Goal: Transaction & Acquisition: Obtain resource

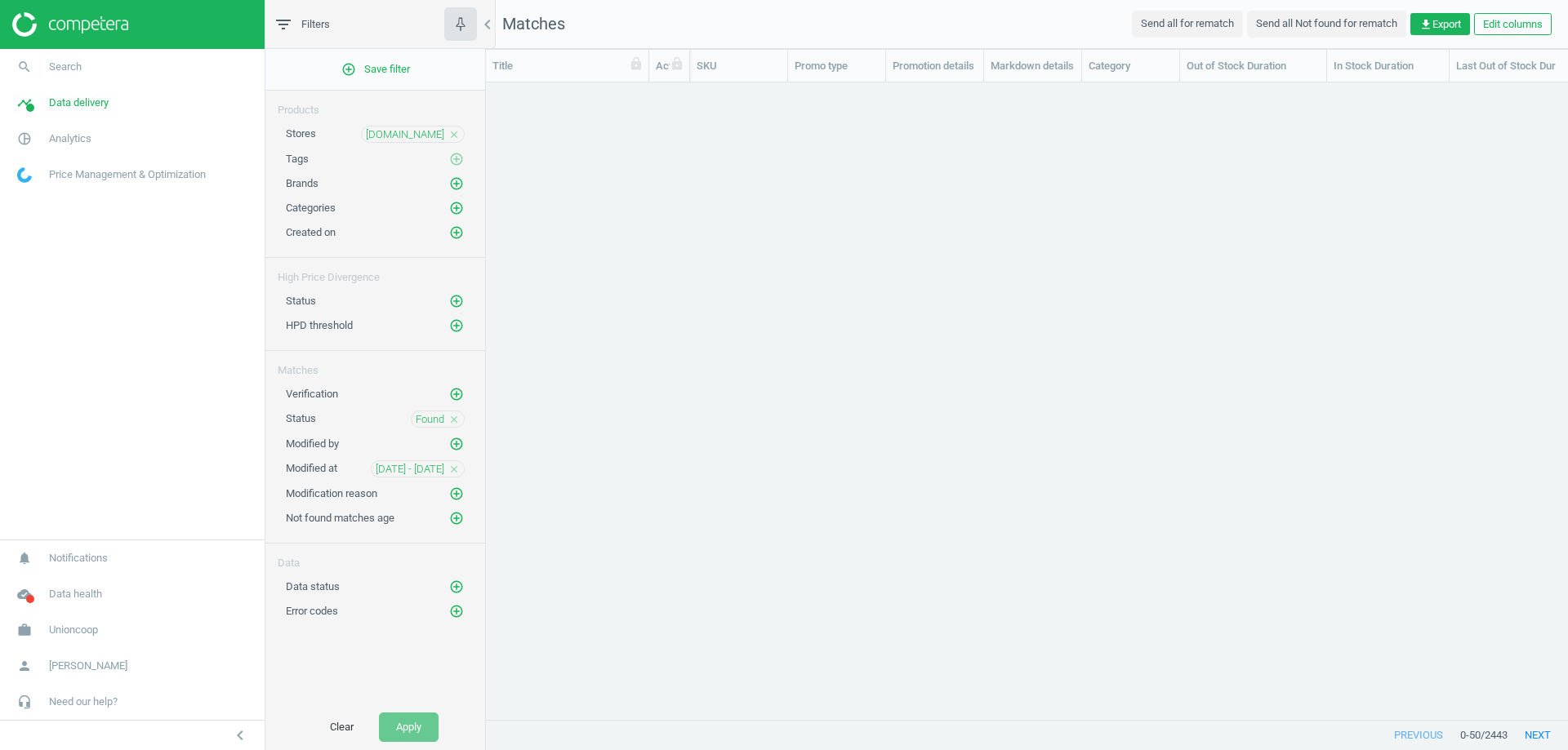
scroll to position [612, 1070]
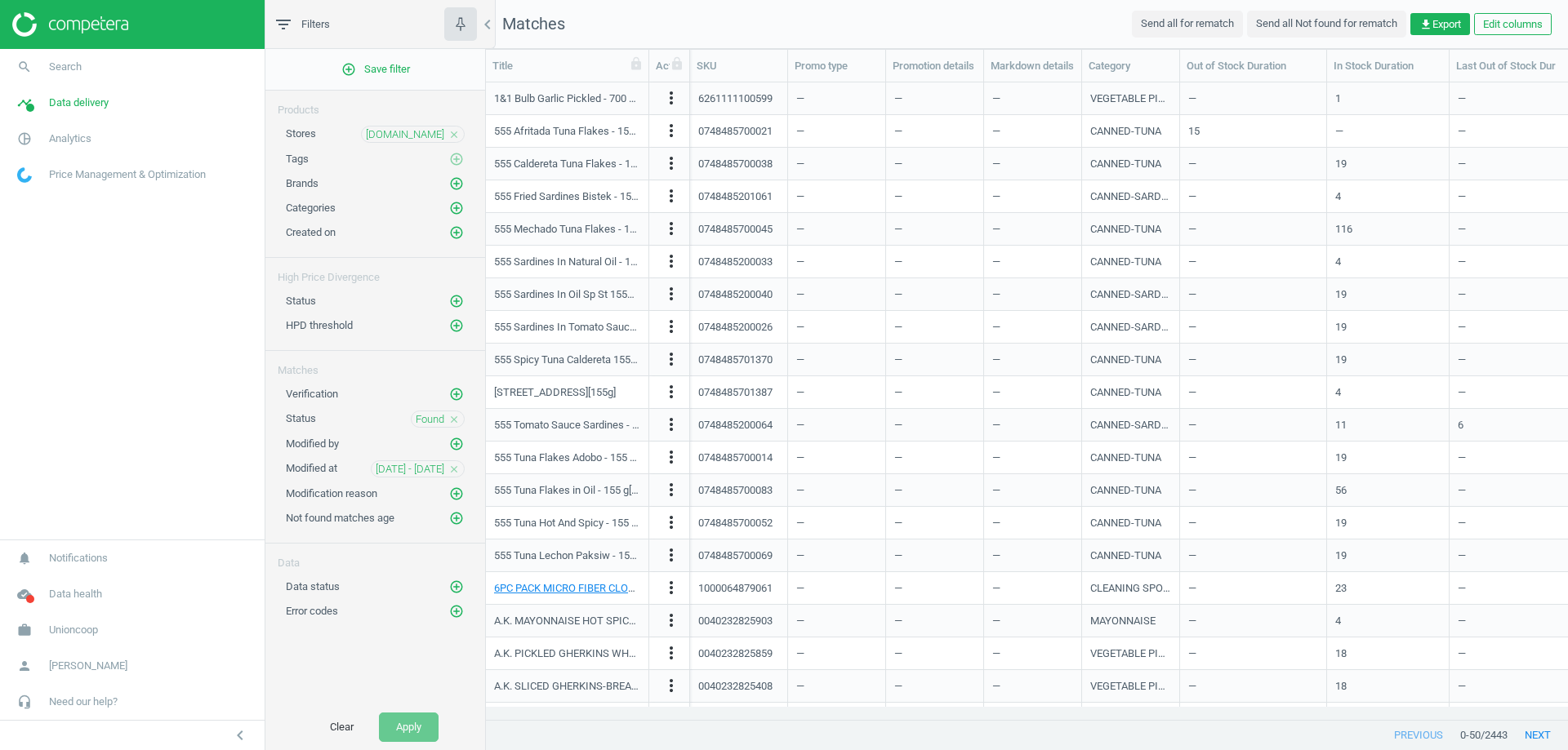
click at [454, 469] on icon "close" at bounding box center [454, 469] width 12 height 12
click at [408, 725] on button "Apply" at bounding box center [408, 727] width 60 height 29
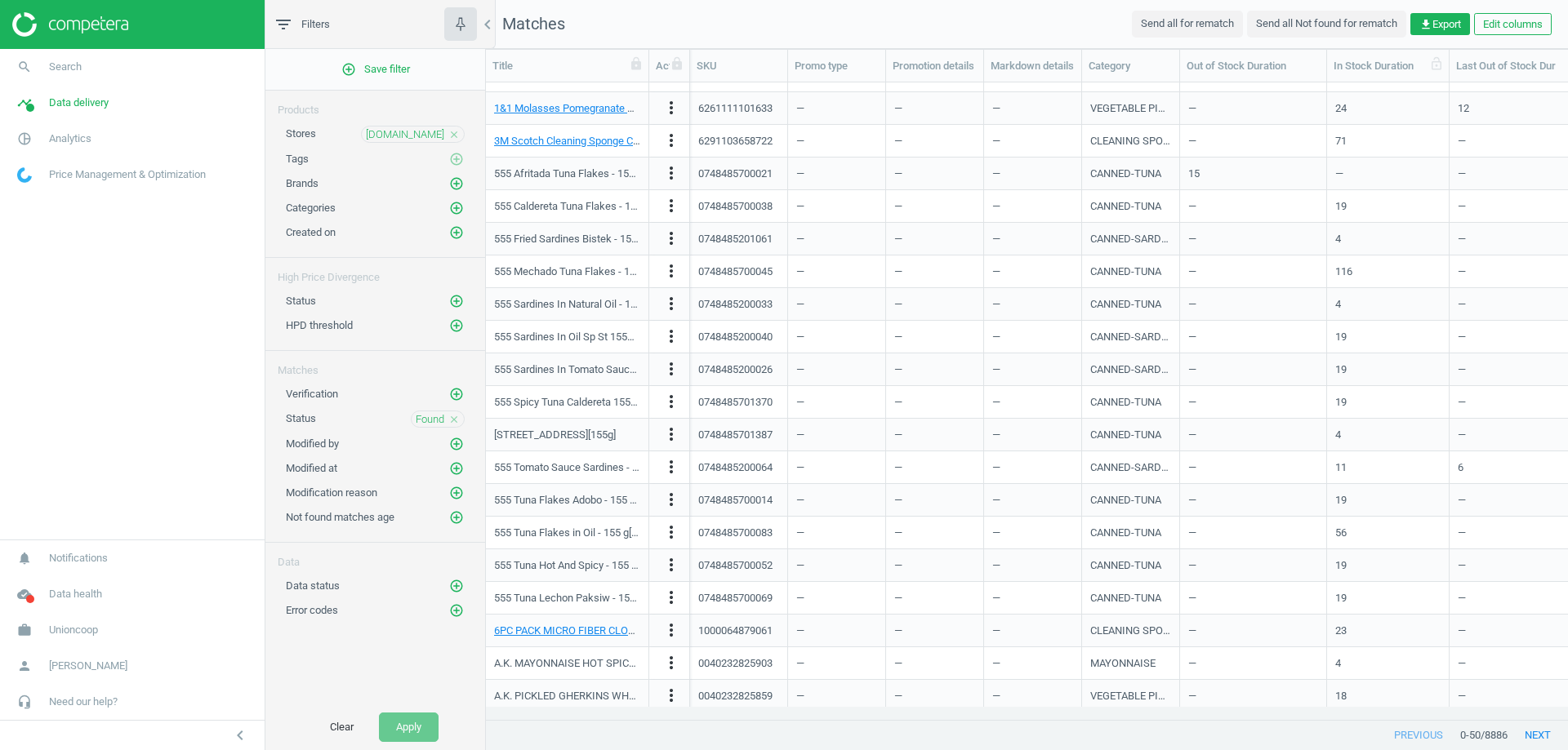
scroll to position [82, 0]
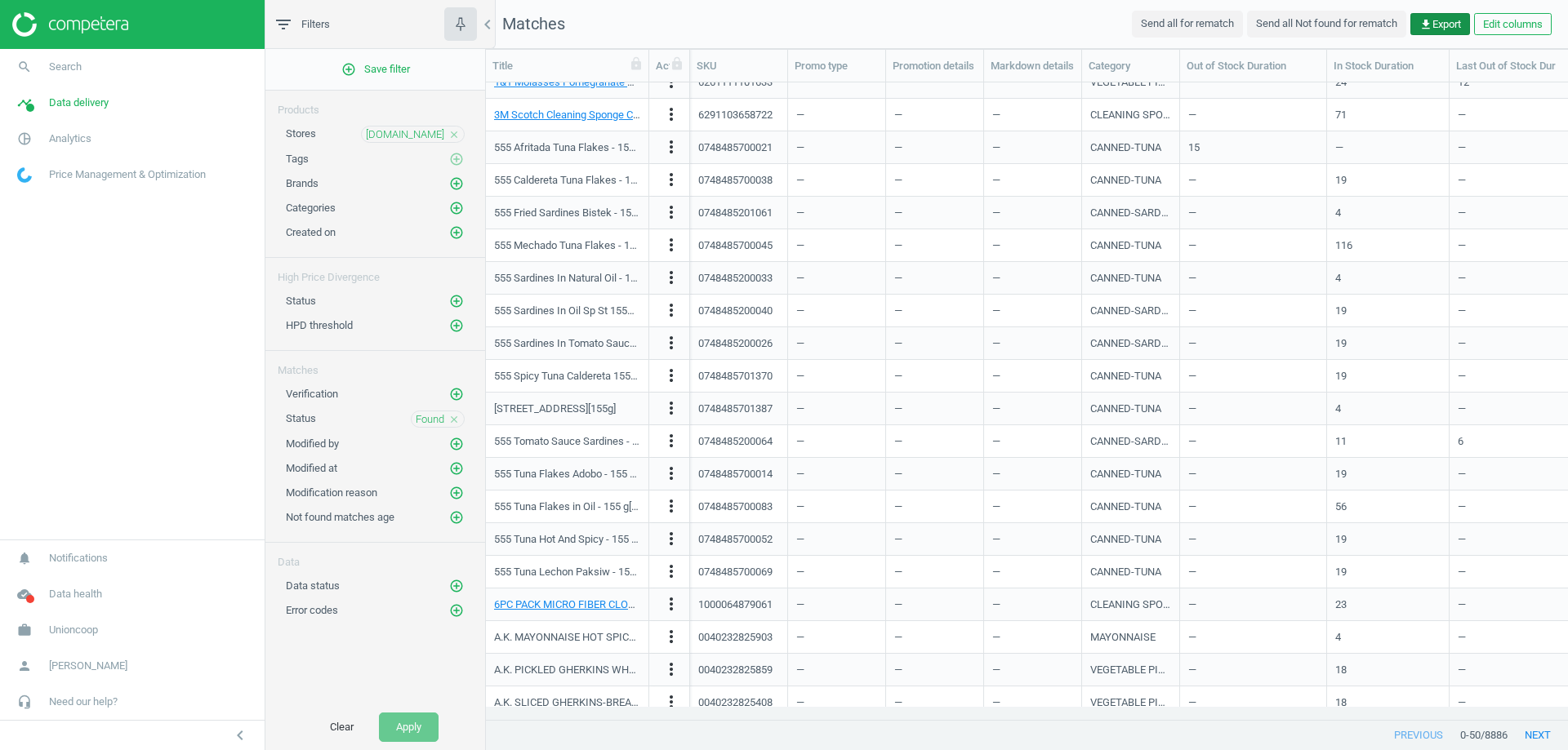
click at [1428, 18] on icon "get_app" at bounding box center [1426, 25] width 14 height 14
click at [1301, 93] on button "insert_drive_file Report (Excel)" at bounding box center [1326, 88] width 284 height 31
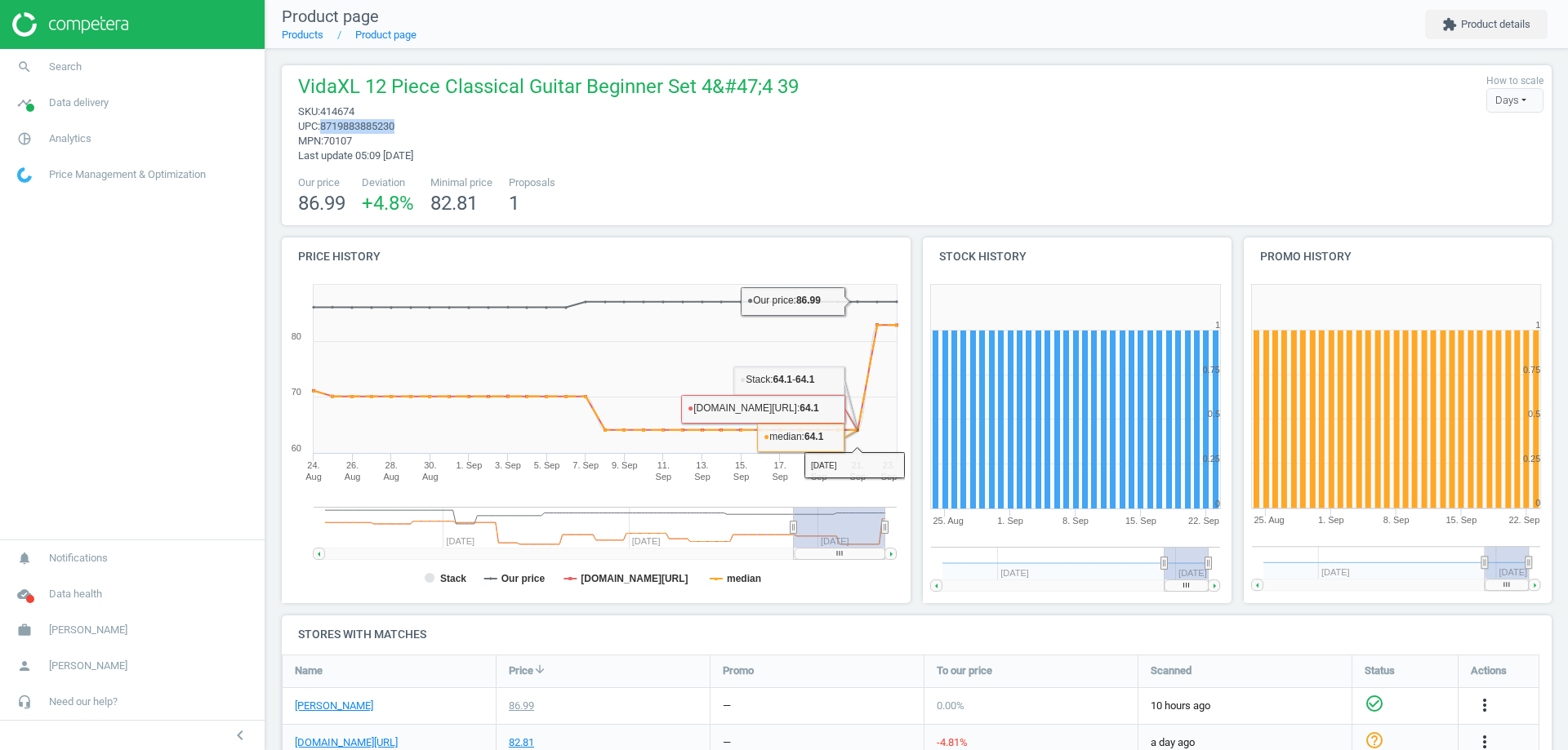
click at [946, 87] on div "VidaXL 12 Piece Classical Guitar Beginner Set 4&#47;4 39 sku : 414674 upc : 871…" at bounding box center [916, 118] width 1253 height 90
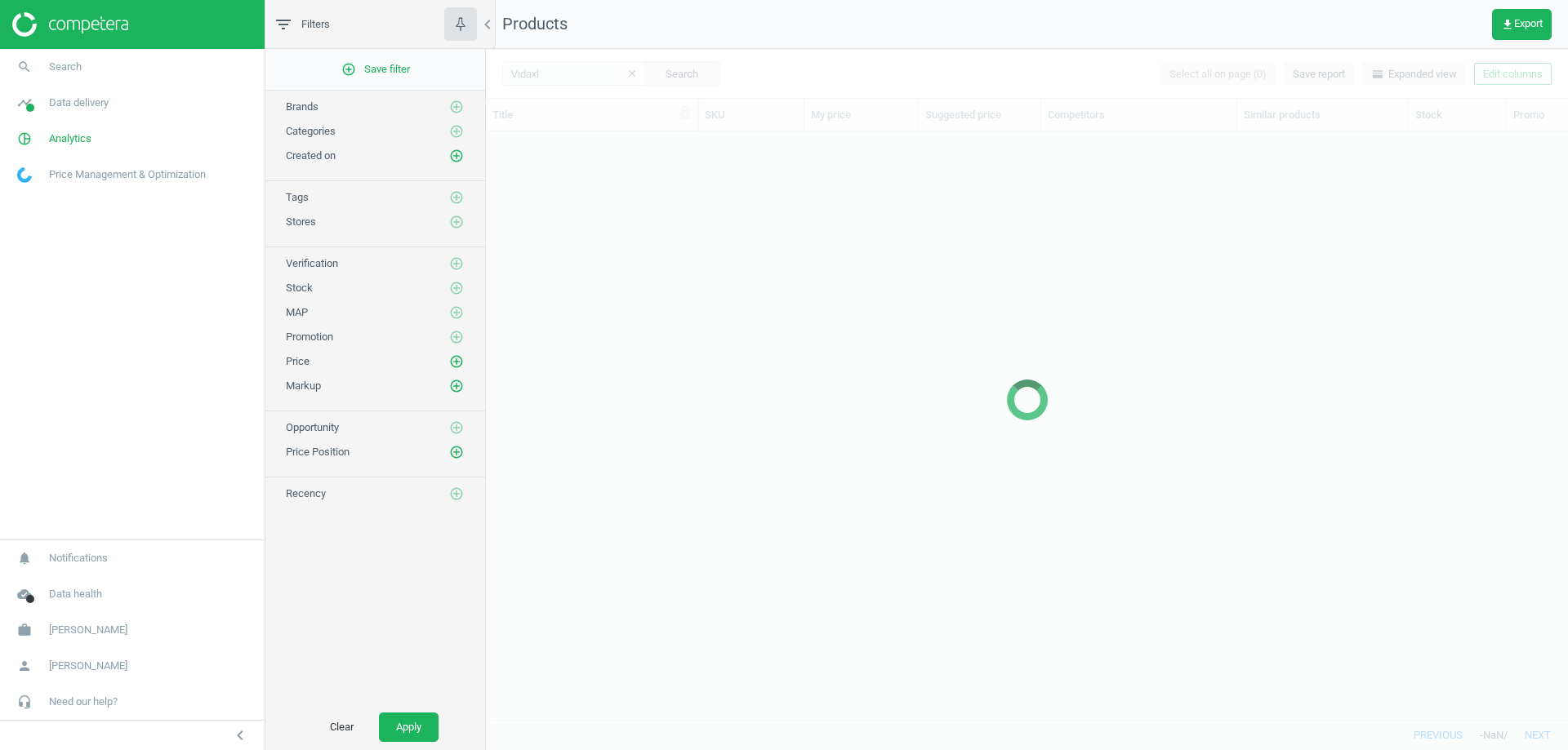
scroll to position [564, 1070]
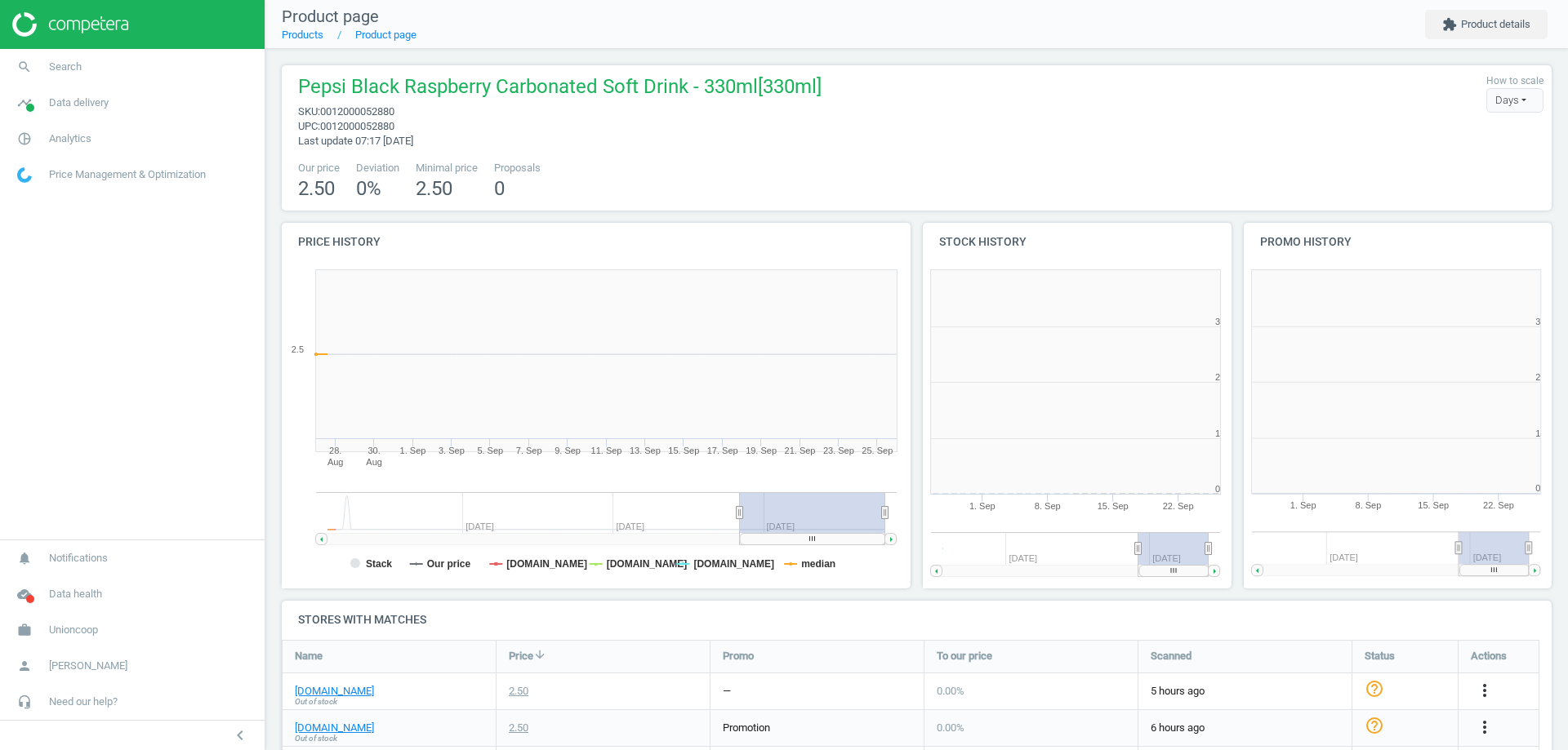
scroll to position [352, 331]
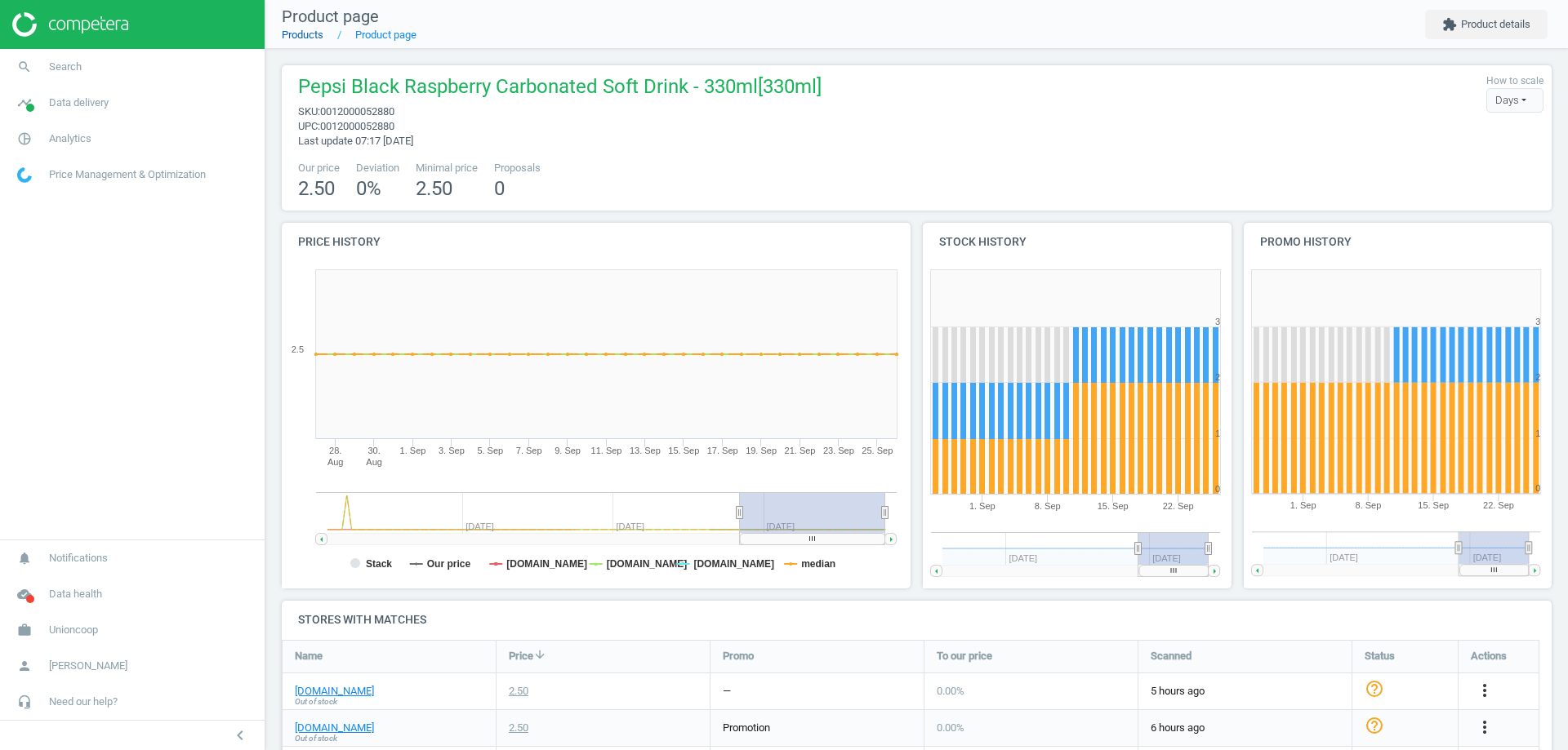
click at [295, 38] on link "Products" at bounding box center [302, 35] width 42 height 13
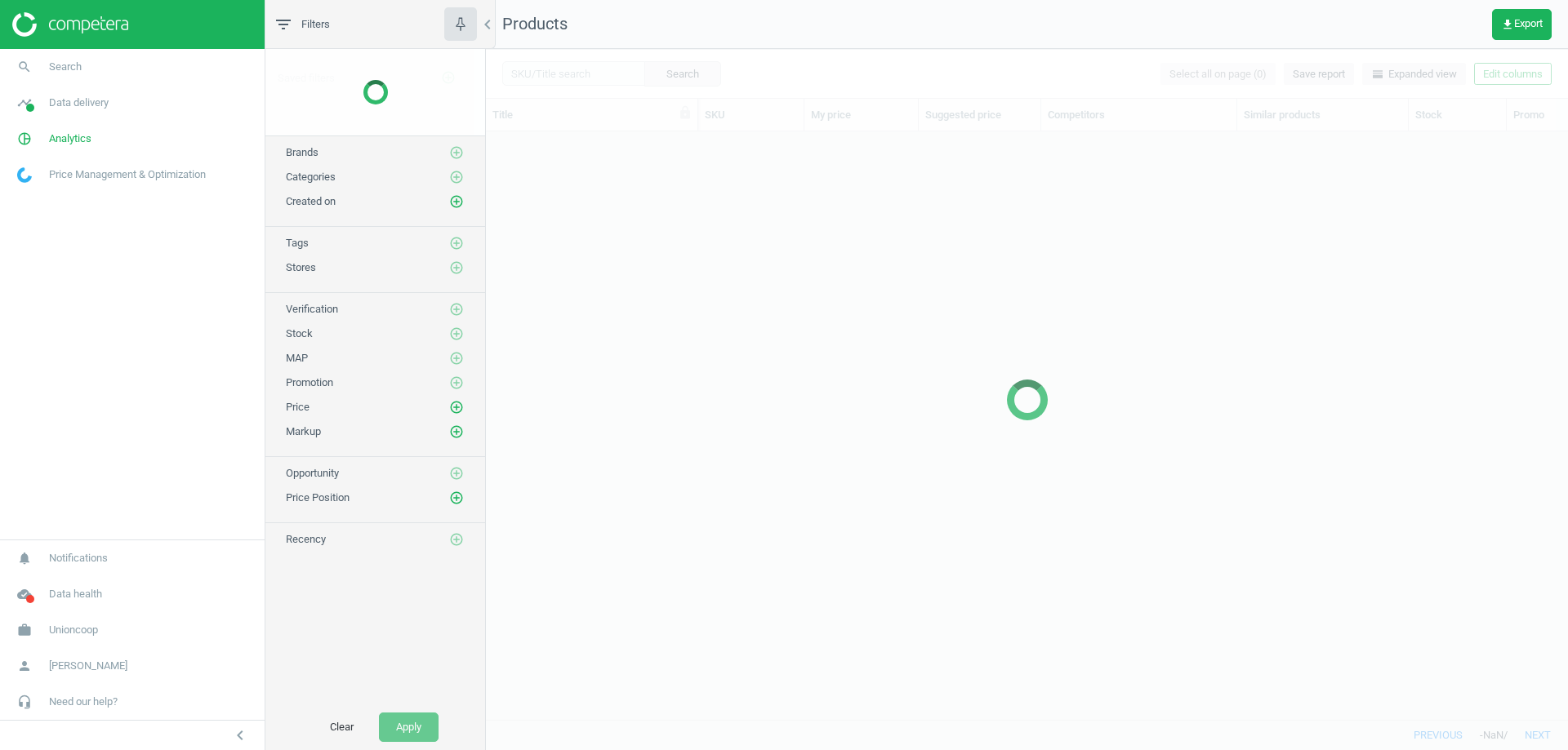
scroll to position [564, 1070]
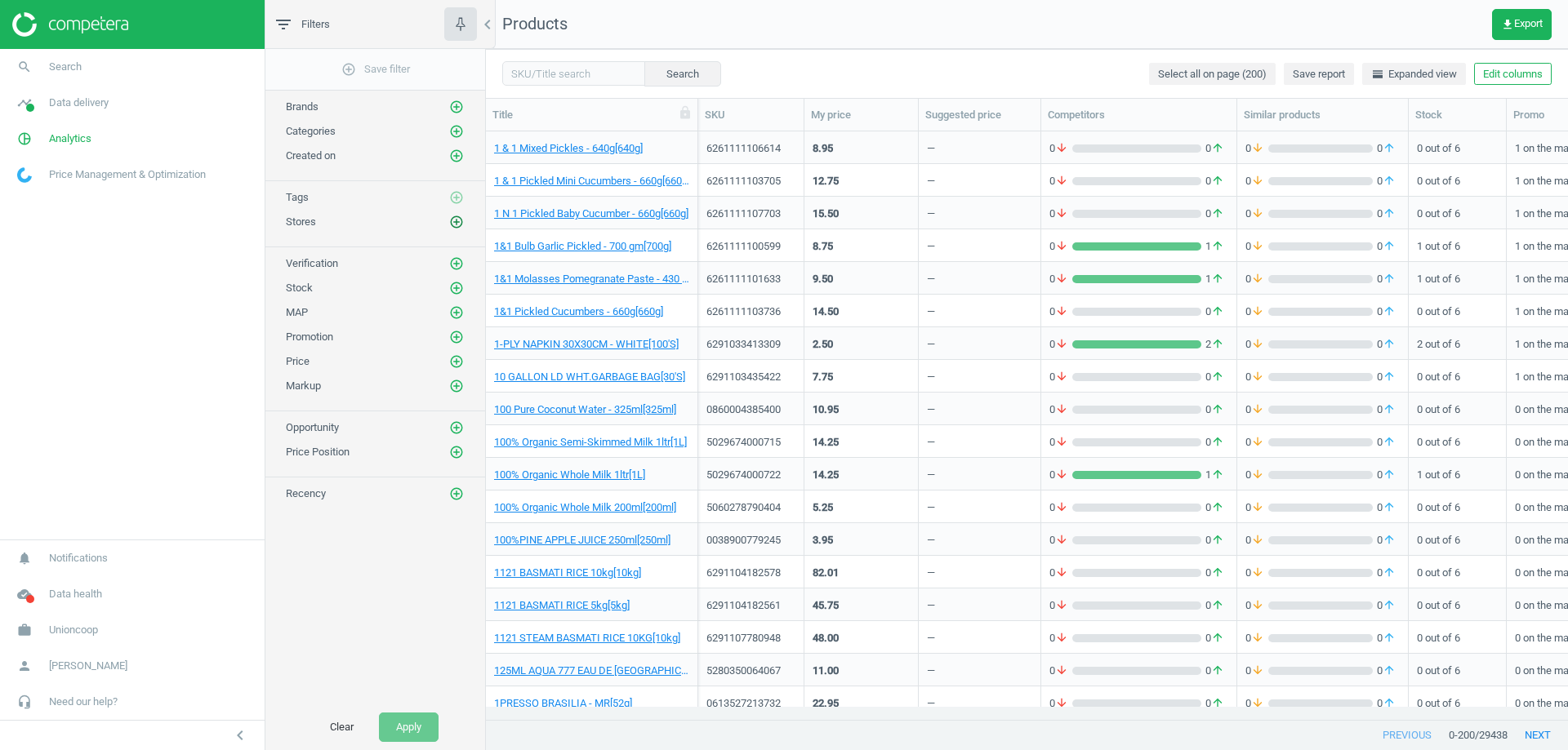
click at [456, 223] on icon "add_circle_outline" at bounding box center [456, 221] width 14 height 14
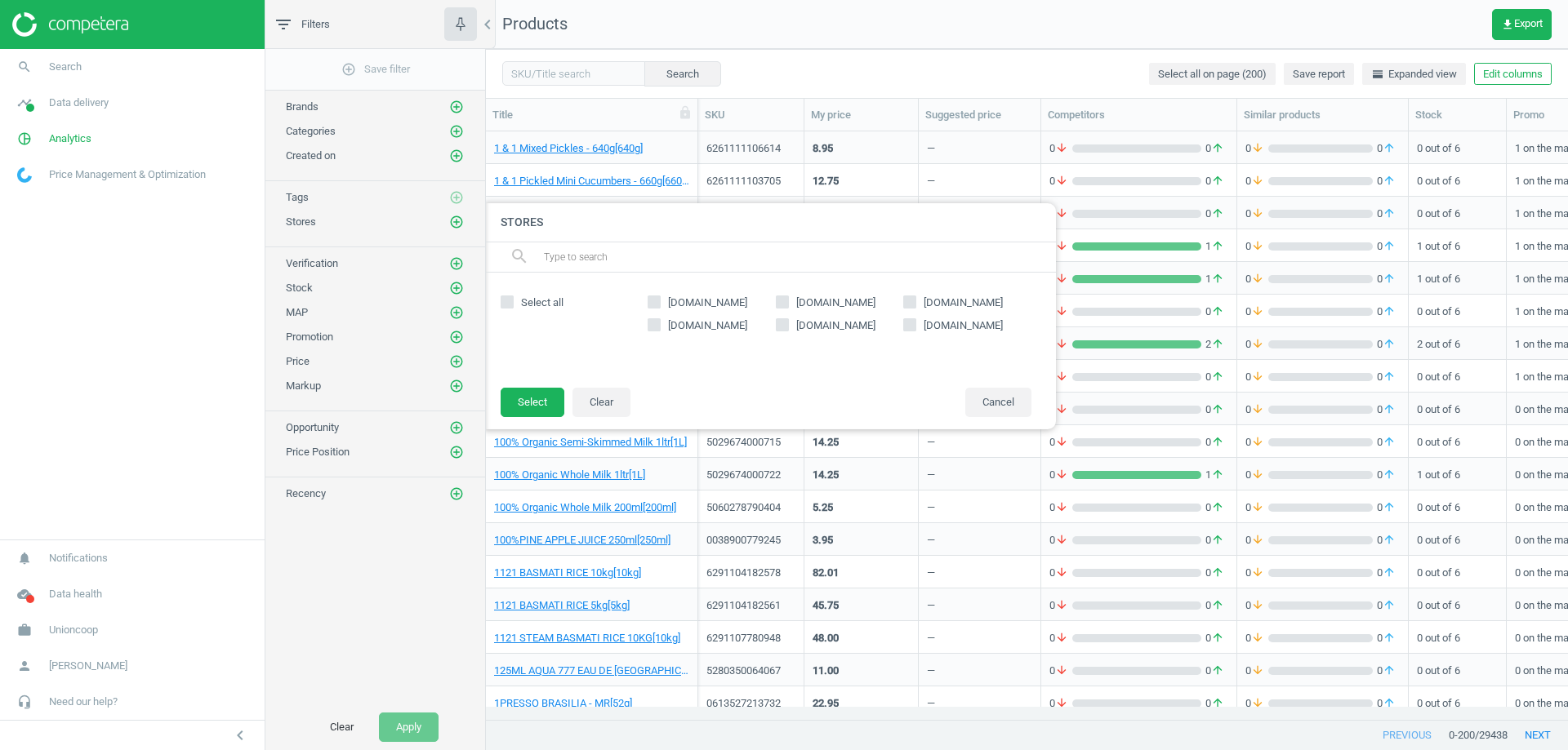
click at [916, 305] on icon at bounding box center [910, 302] width 14 height 14
click at [915, 305] on input "[DOMAIN_NAME]" at bounding box center [910, 301] width 11 height 11
checkbox input "true"
click at [537, 397] on button "Select" at bounding box center [533, 403] width 64 height 29
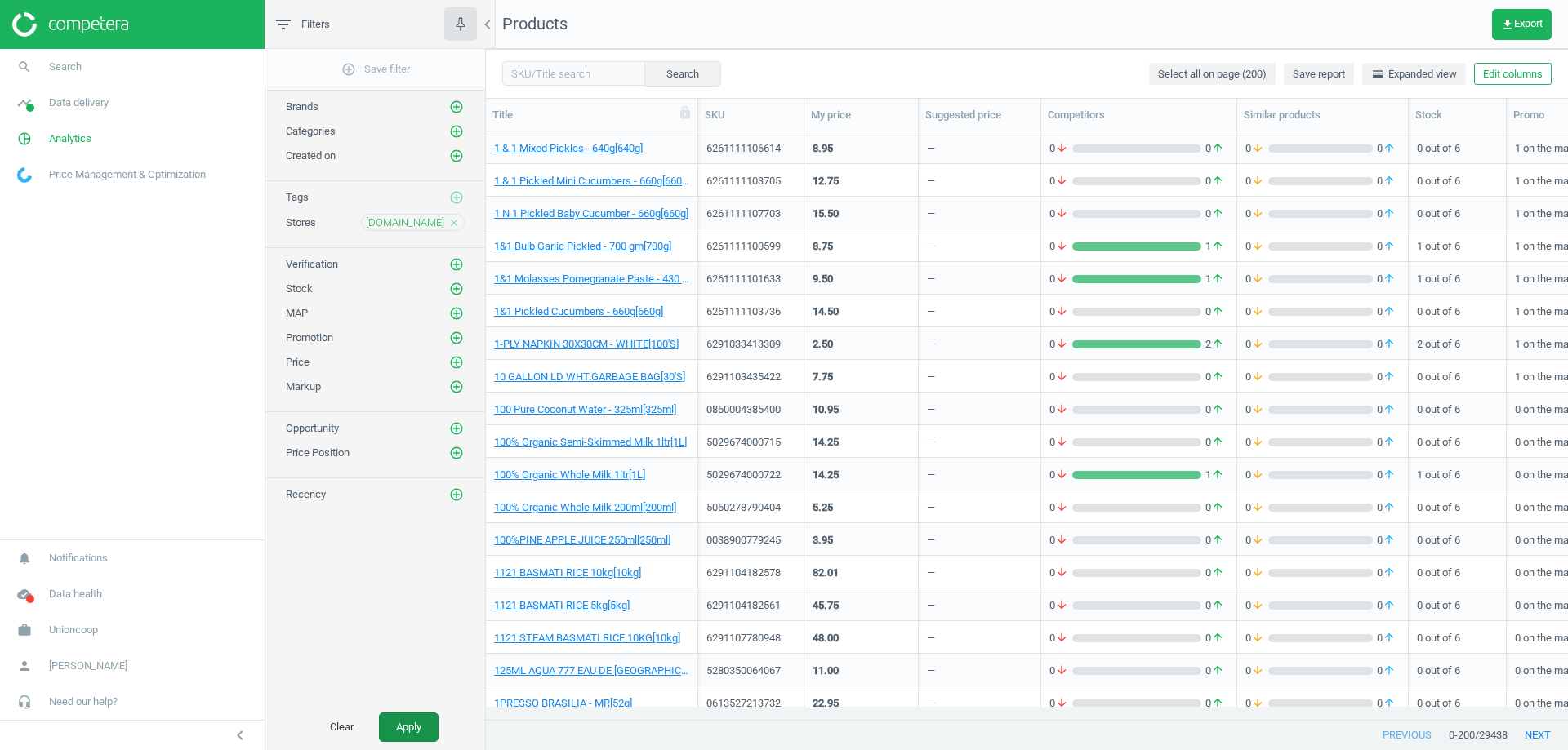
click at [409, 740] on button "Apply" at bounding box center [408, 727] width 60 height 29
click at [71, 101] on span "Data delivery" at bounding box center [79, 102] width 60 height 14
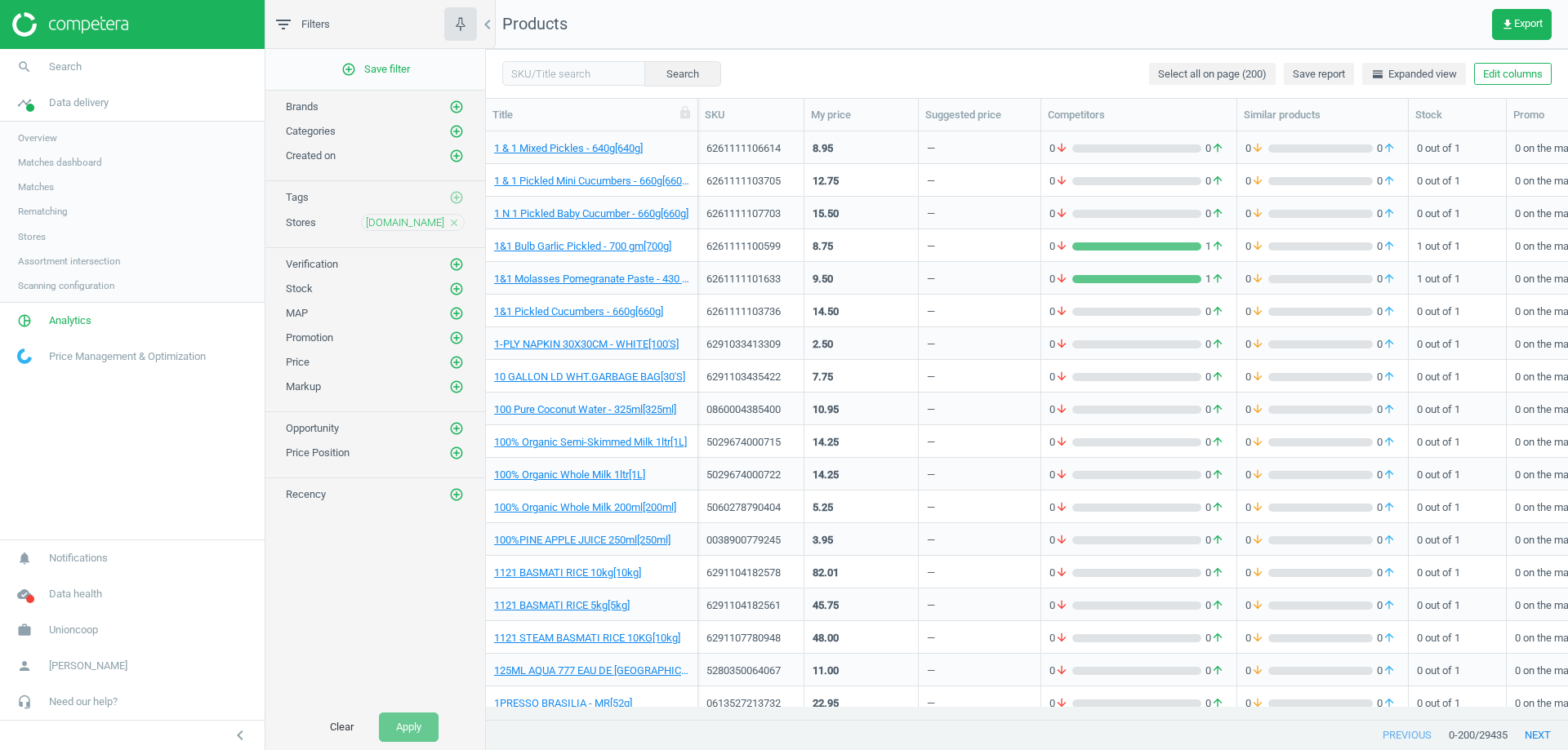
click at [39, 186] on span "Matches" at bounding box center [36, 187] width 36 height 14
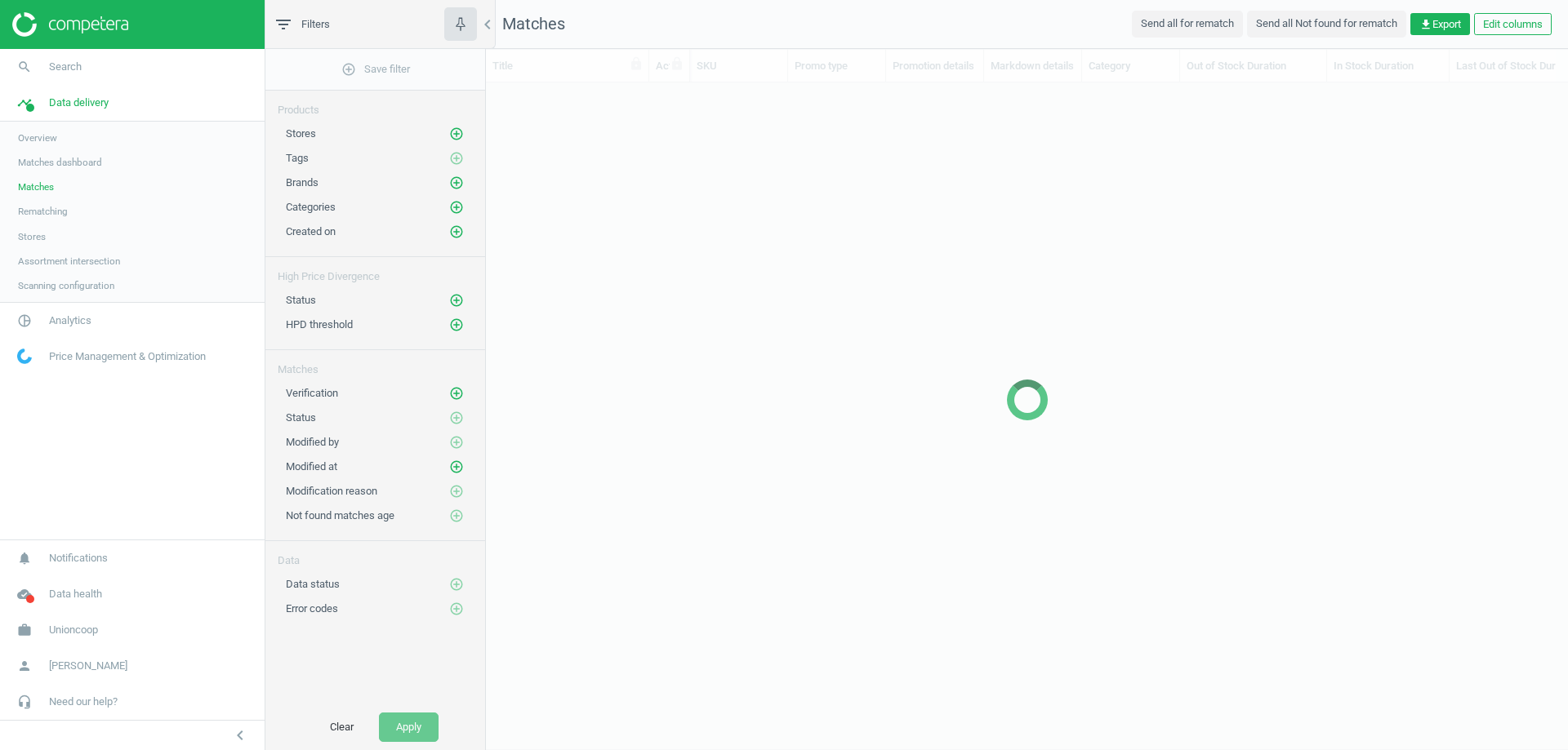
scroll to position [612, 1070]
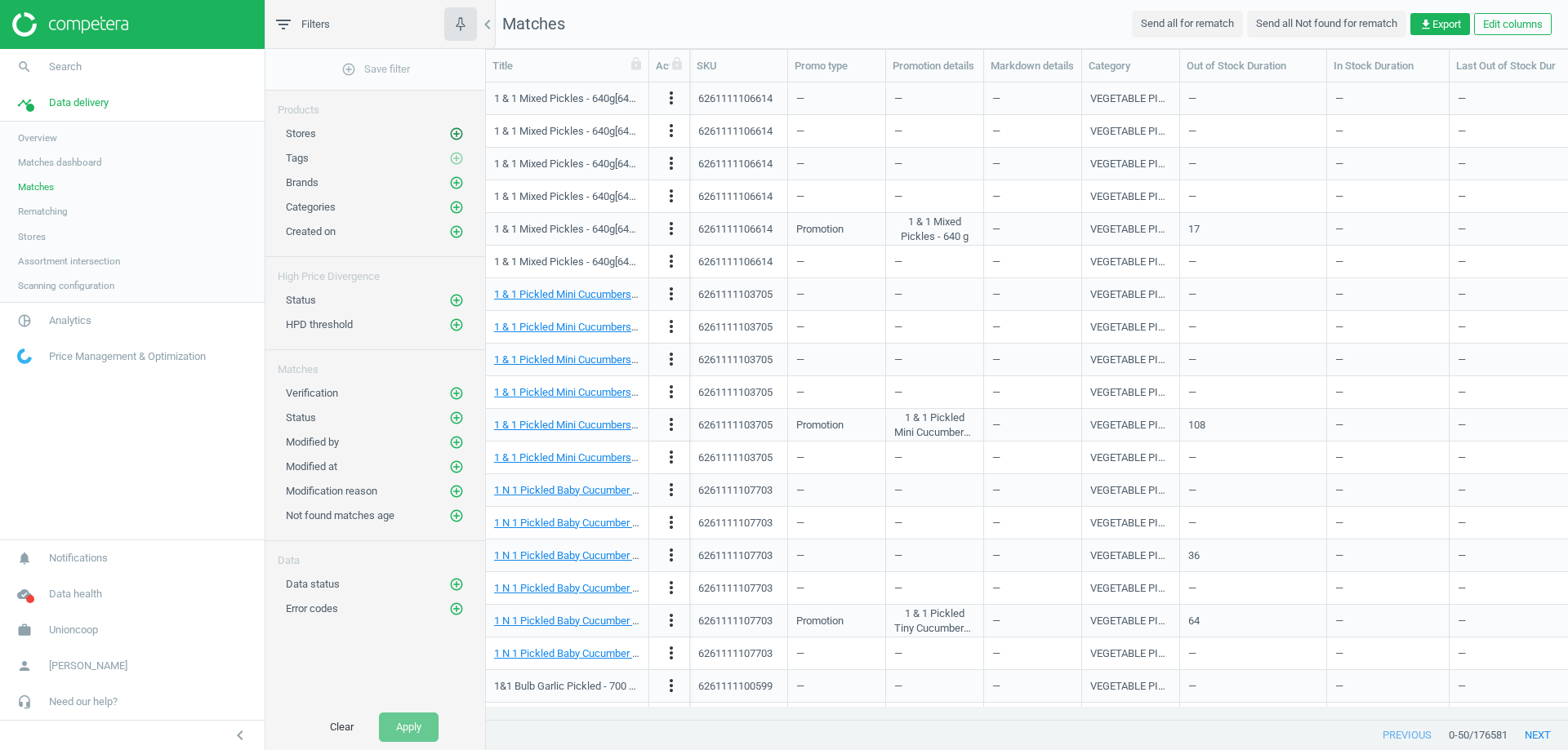
click at [459, 129] on icon "add_circle_outline" at bounding box center [456, 133] width 14 height 14
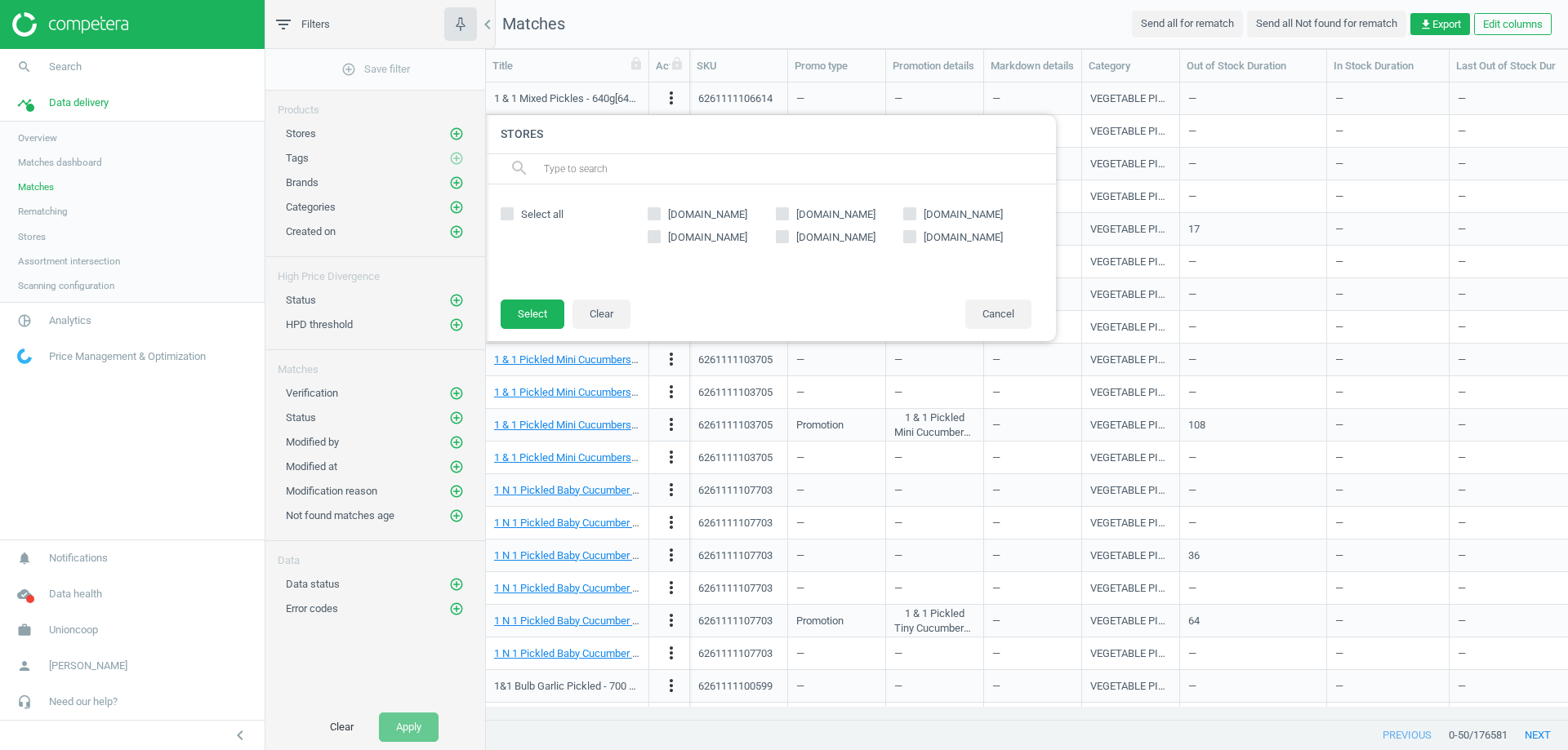
click at [934, 241] on span "[DOMAIN_NAME]" at bounding box center [963, 237] width 86 height 14
click at [915, 241] on input "[DOMAIN_NAME]" at bounding box center [910, 236] width 11 height 11
click at [909, 241] on input "[DOMAIN_NAME]" at bounding box center [910, 236] width 11 height 11
checkbox input "false"
click at [909, 209] on input "[DOMAIN_NAME]" at bounding box center [910, 213] width 11 height 11
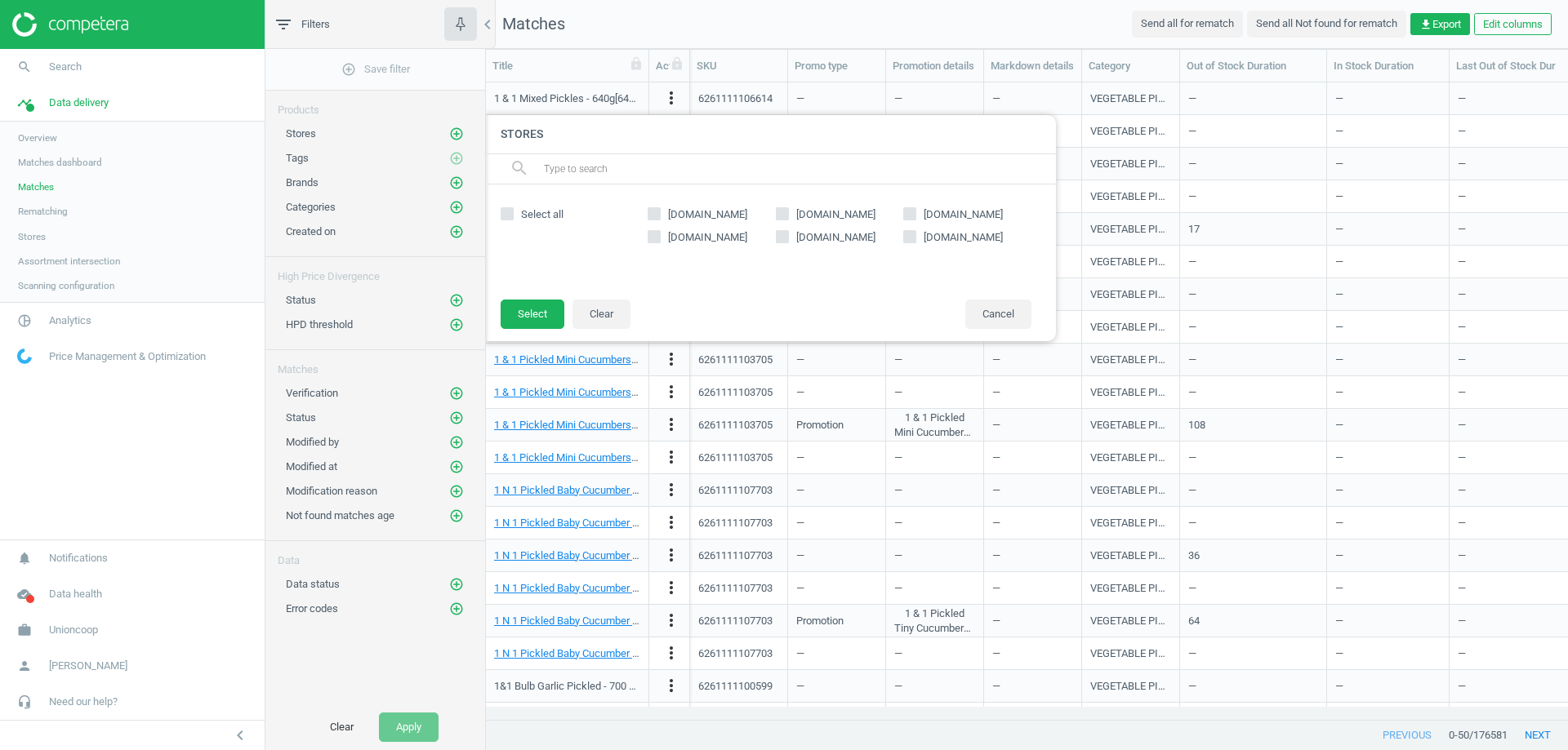
checkbox input "true"
click at [459, 412] on icon "add_circle_outline" at bounding box center [456, 417] width 14 height 14
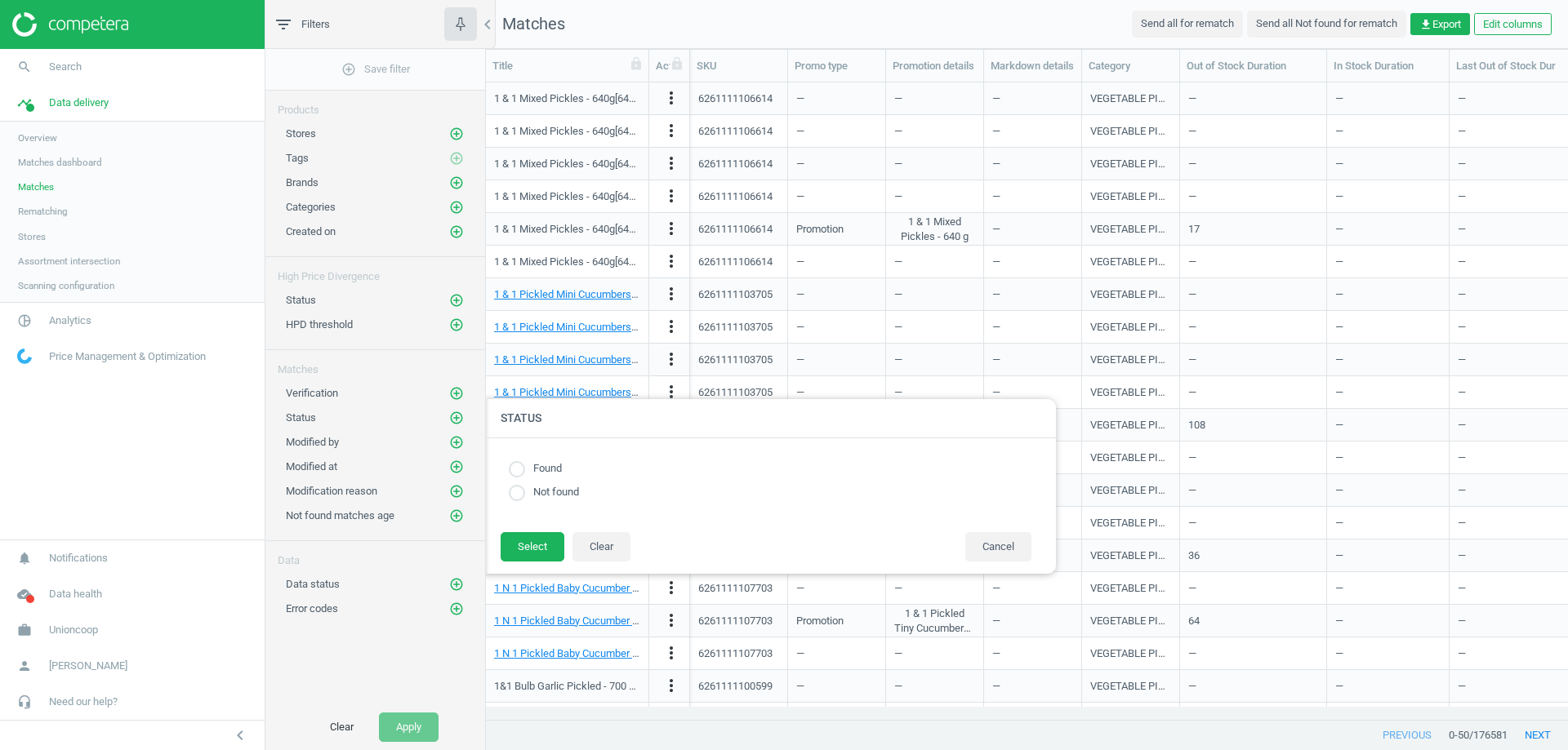
click at [517, 463] on input "radio" at bounding box center [517, 469] width 16 height 16
radio input "true"
click at [546, 558] on button "Select" at bounding box center [533, 546] width 64 height 29
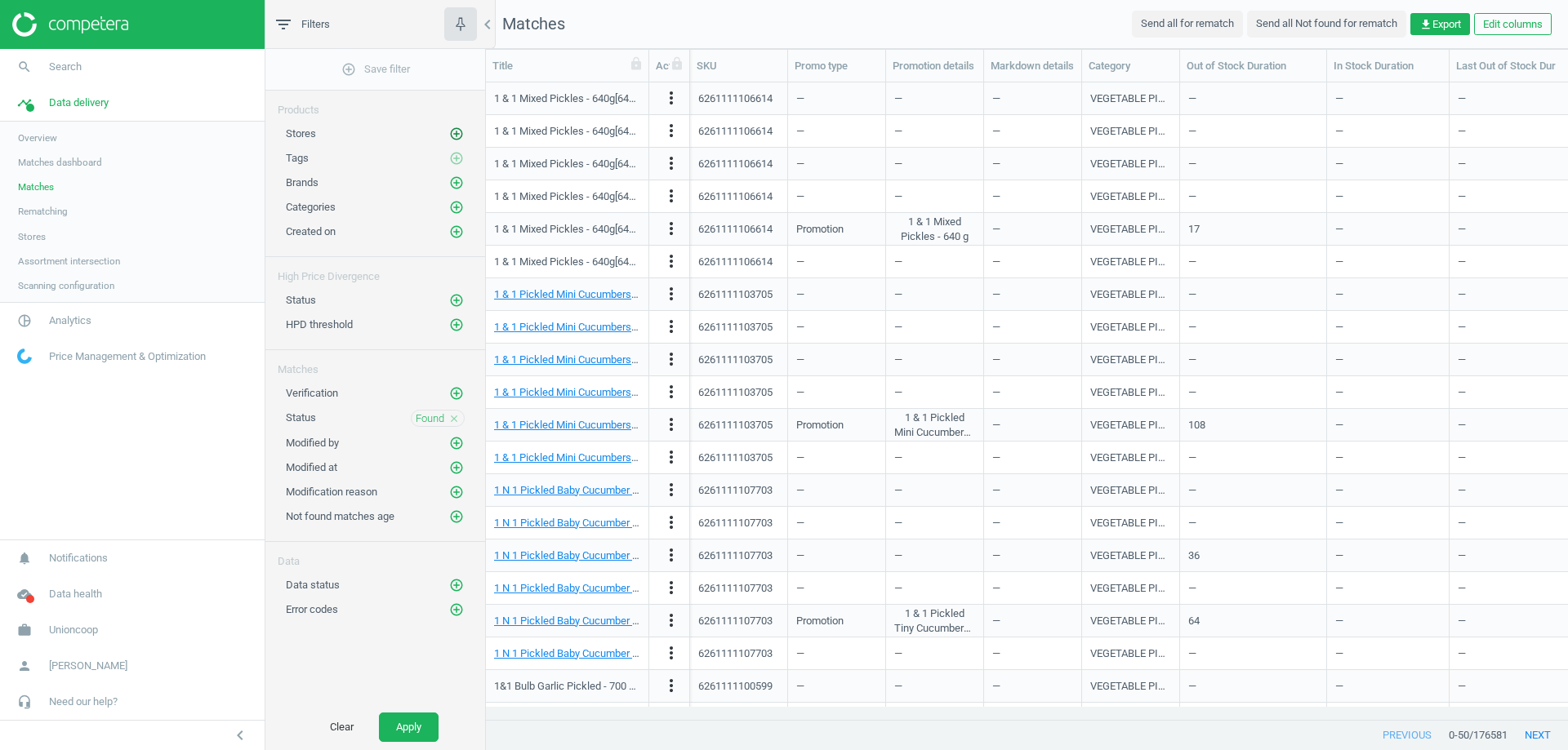
click at [459, 138] on icon "add_circle_outline" at bounding box center [456, 133] width 14 height 14
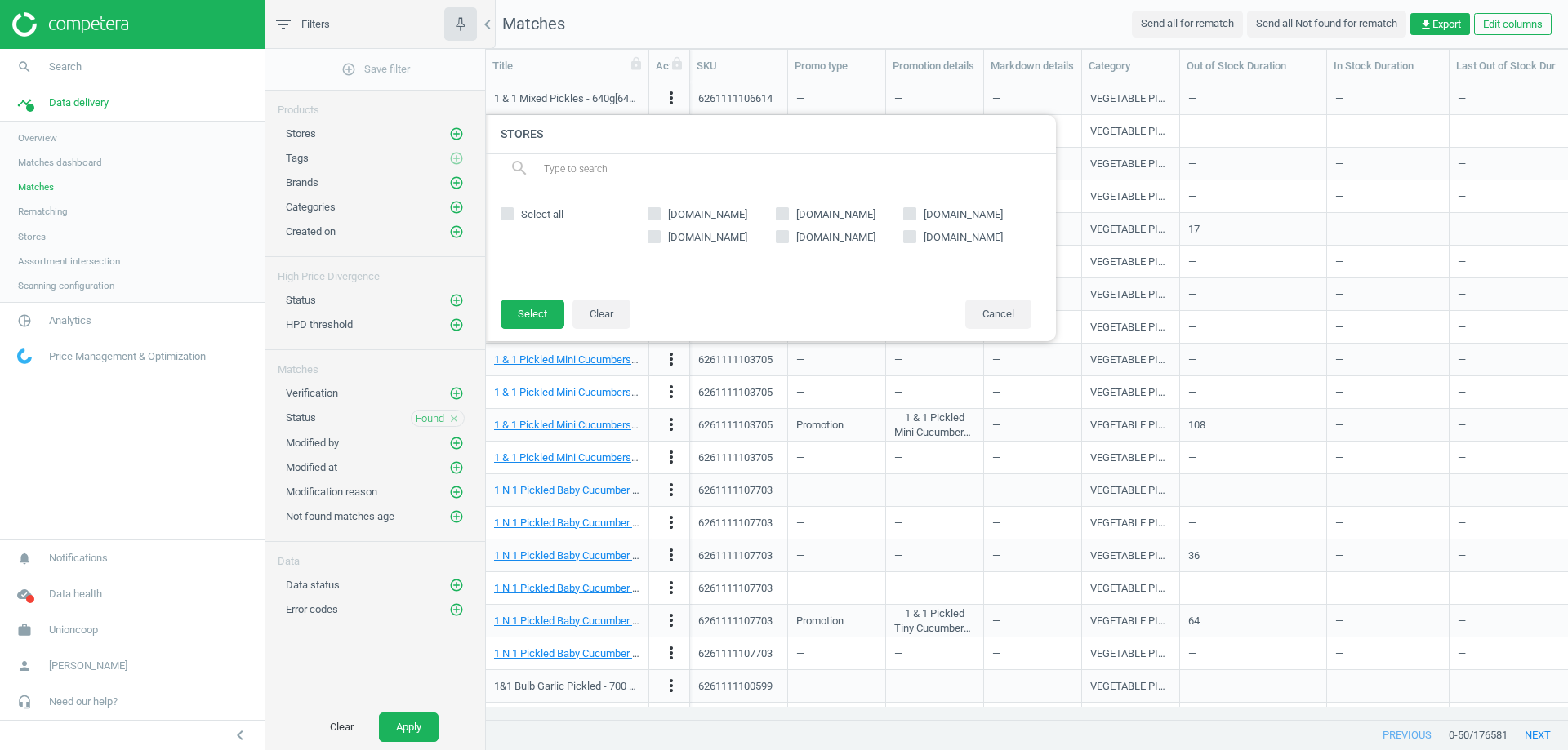
click at [914, 209] on input "[DOMAIN_NAME]" at bounding box center [910, 213] width 11 height 11
checkbox input "true"
click at [532, 312] on button "Select" at bounding box center [533, 314] width 64 height 29
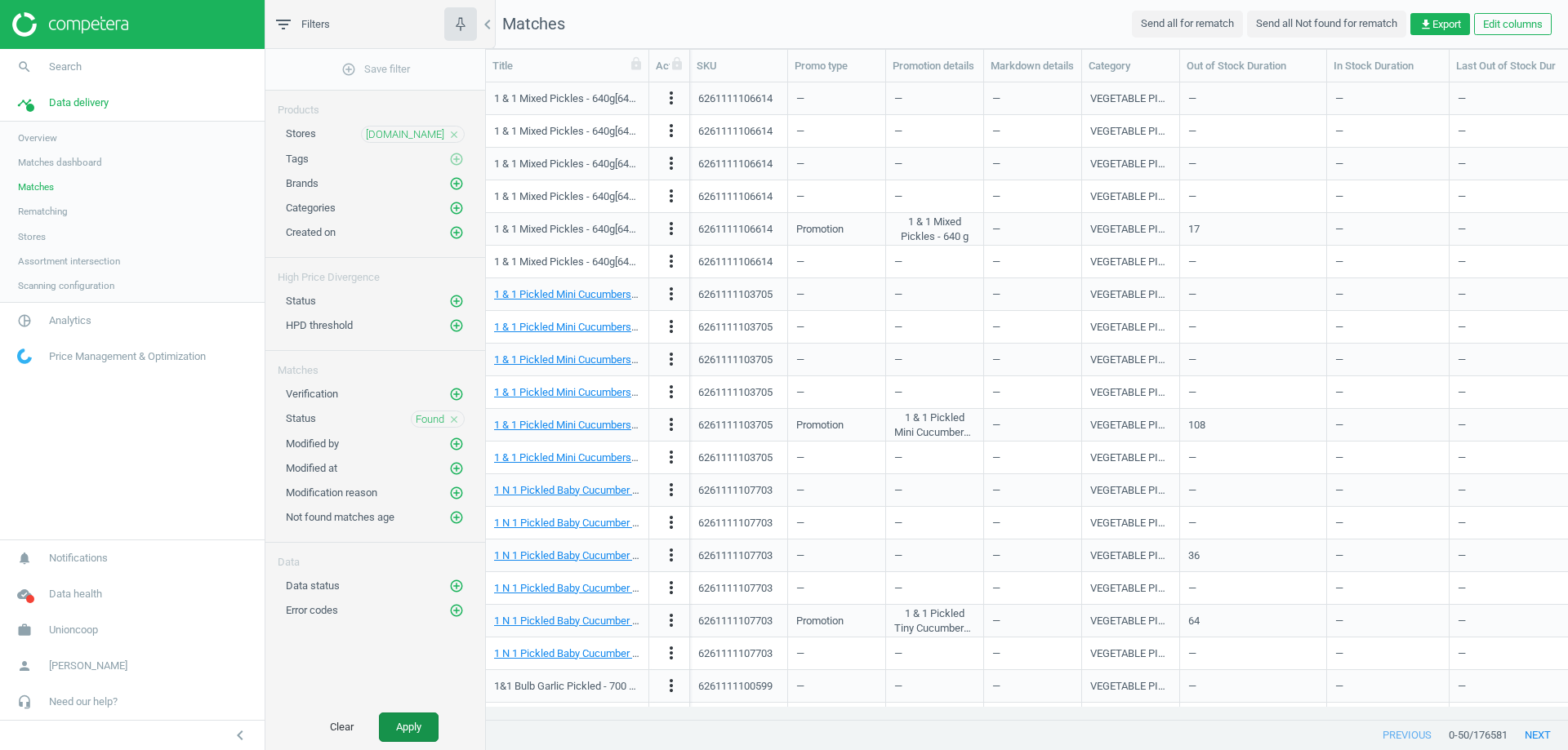
click at [392, 740] on button "Apply" at bounding box center [408, 727] width 60 height 29
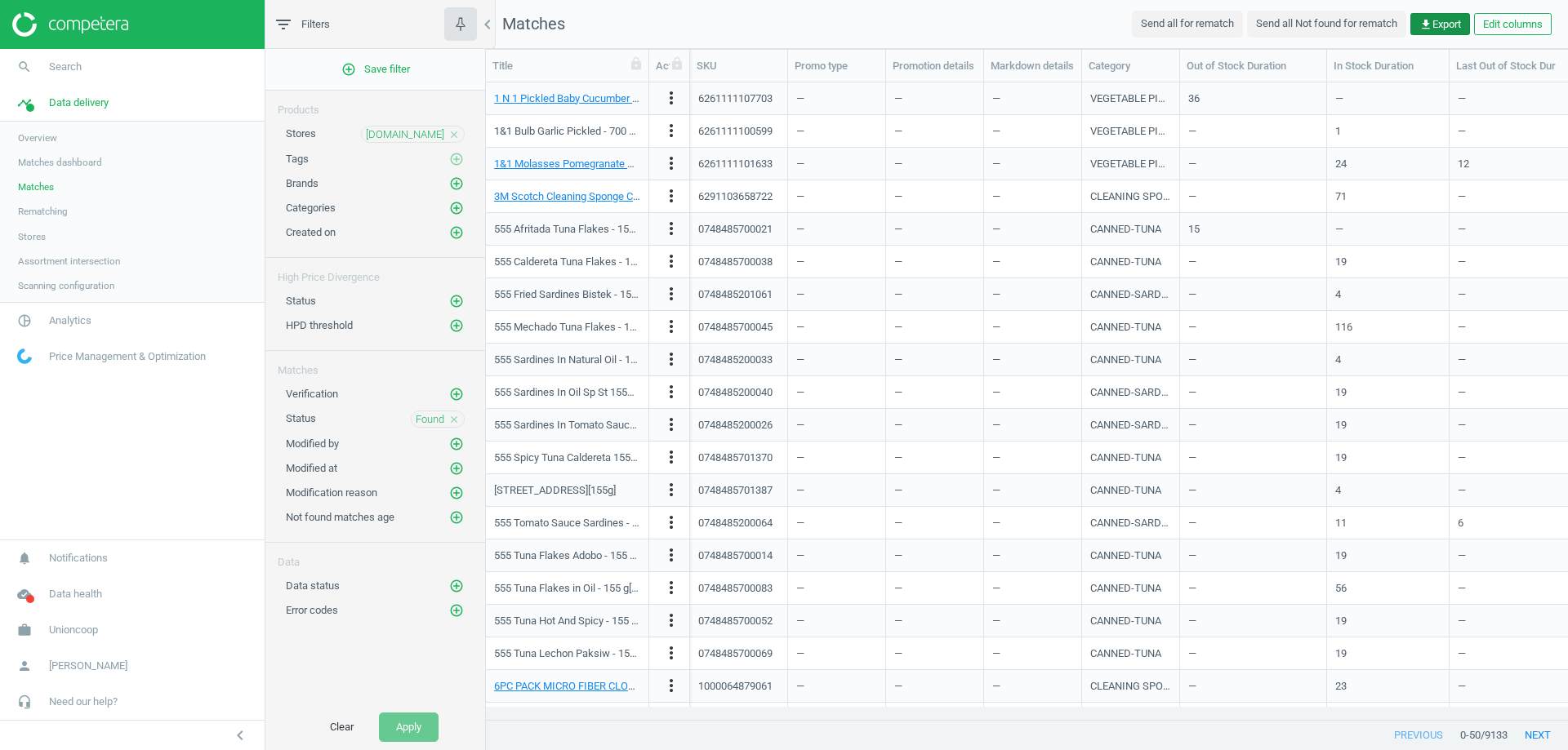
click at [1433, 19] on span "get_app Export" at bounding box center [1440, 24] width 42 height 14
click at [1272, 88] on button "insert_drive_file Report (Excel)" at bounding box center [1326, 88] width 284 height 31
